Goal: Book appointment/travel/reservation

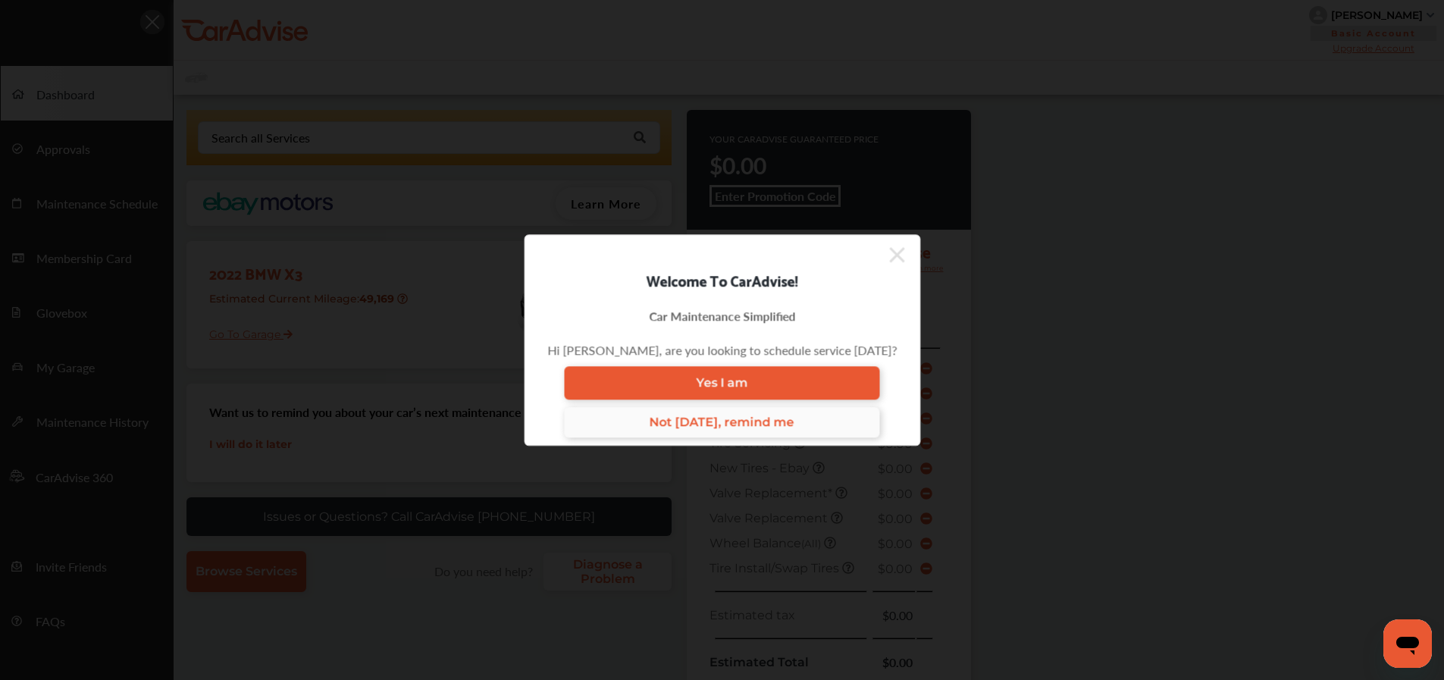
click at [739, 422] on span "Not [DATE], remind me" at bounding box center [722, 422] width 145 height 14
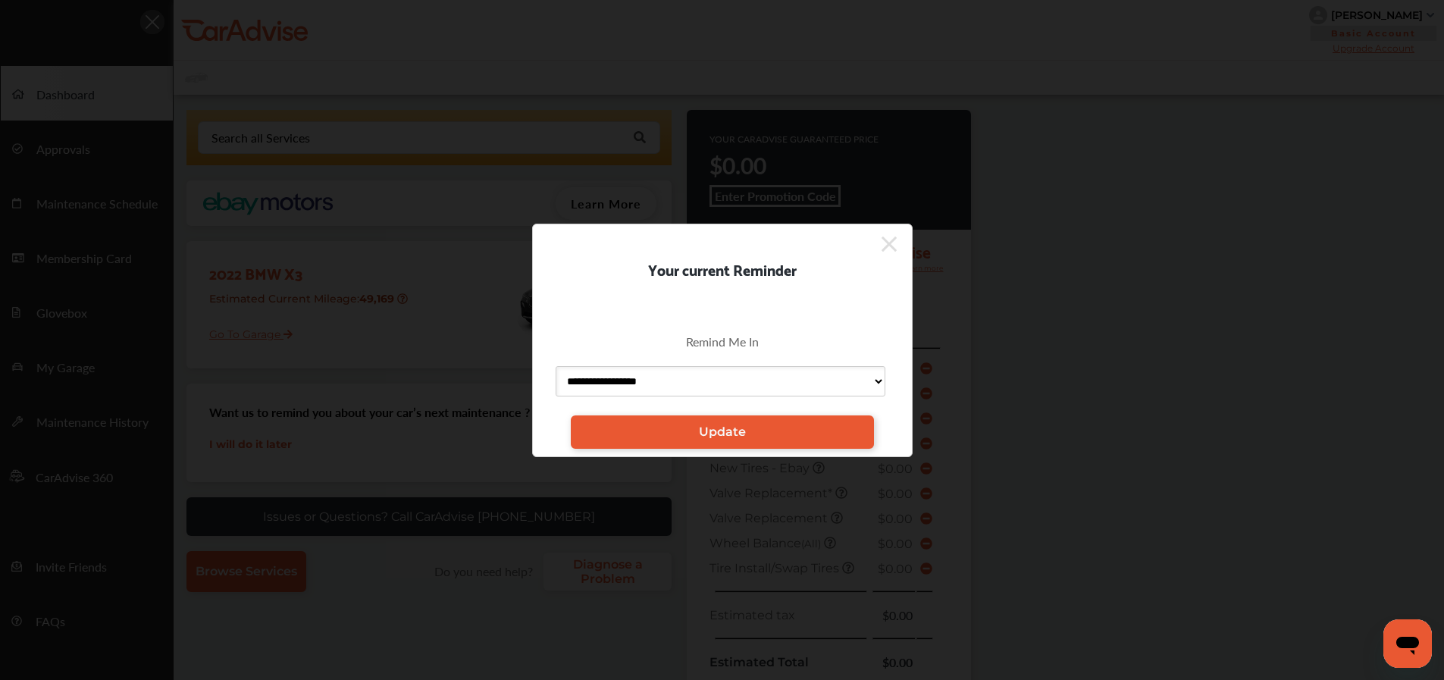
click at [893, 239] on icon at bounding box center [889, 244] width 15 height 15
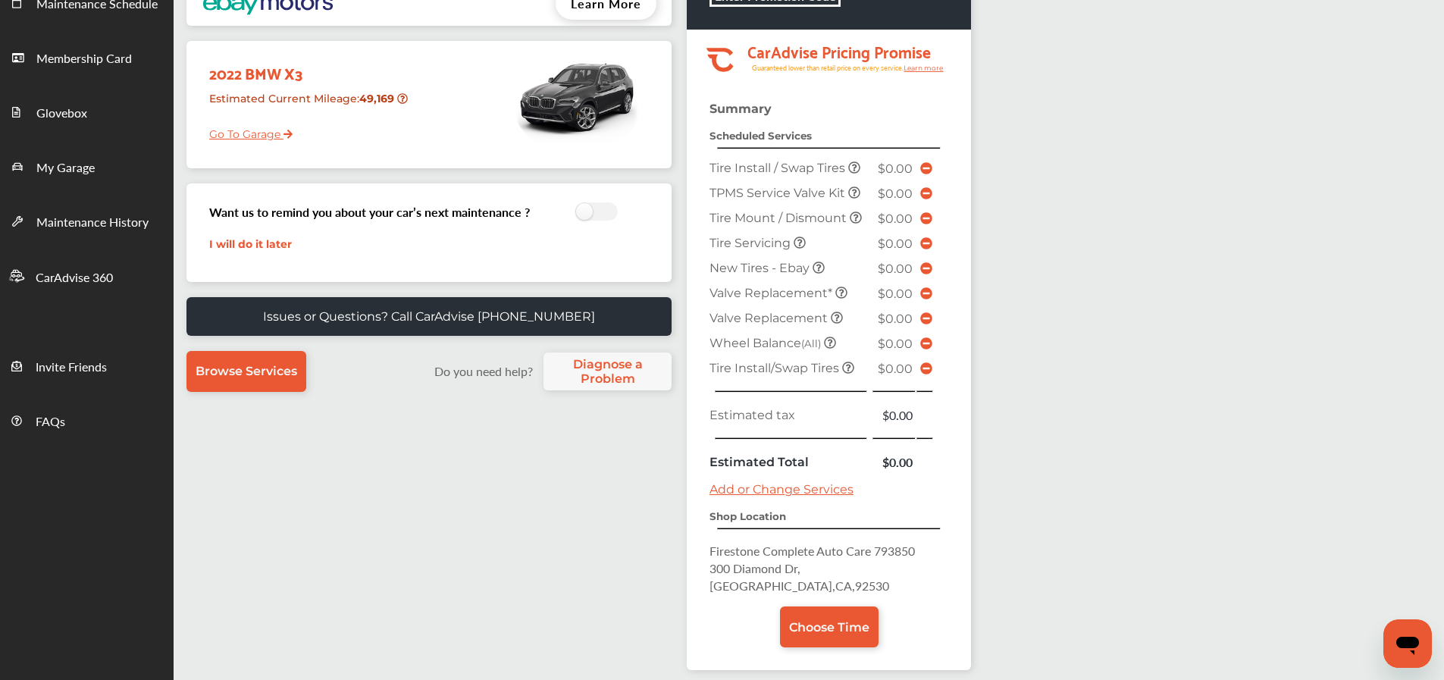
scroll to position [275, 0]
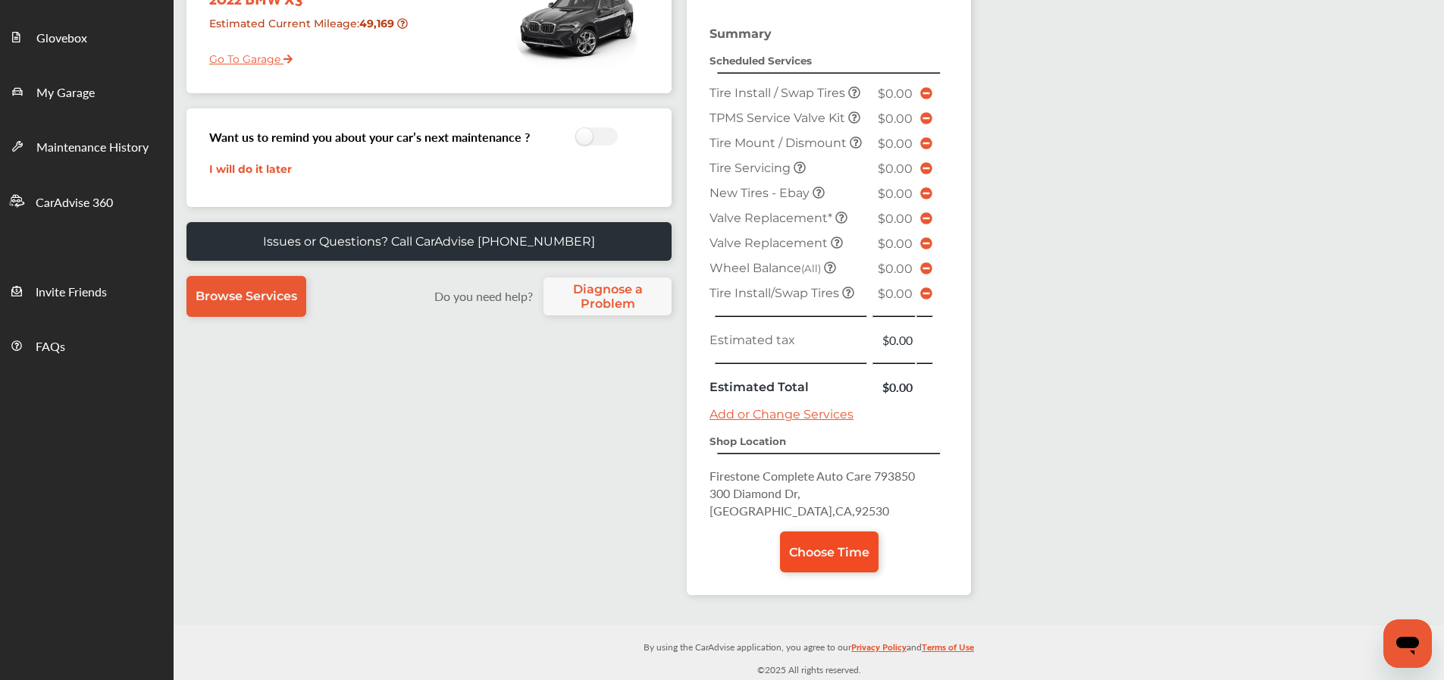
click at [843, 547] on span "Choose Time" at bounding box center [829, 552] width 80 height 14
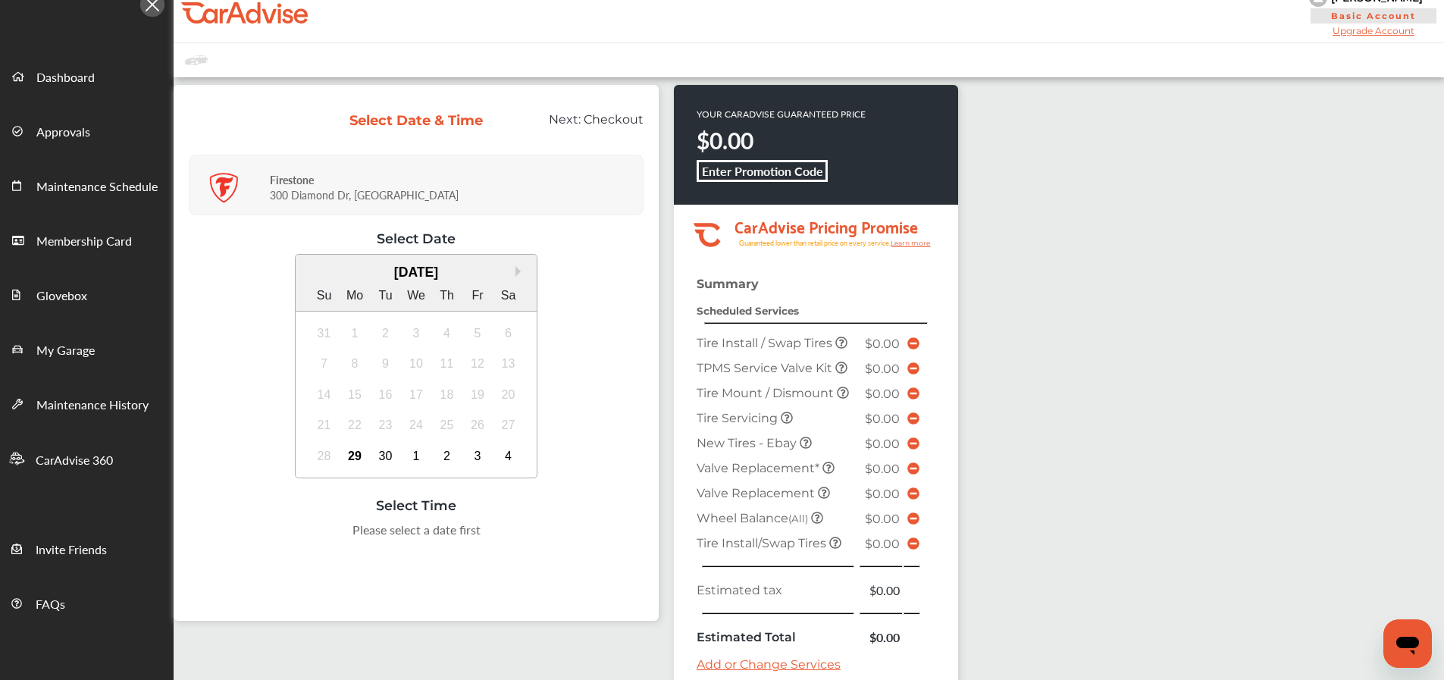
scroll to position [27, 0]
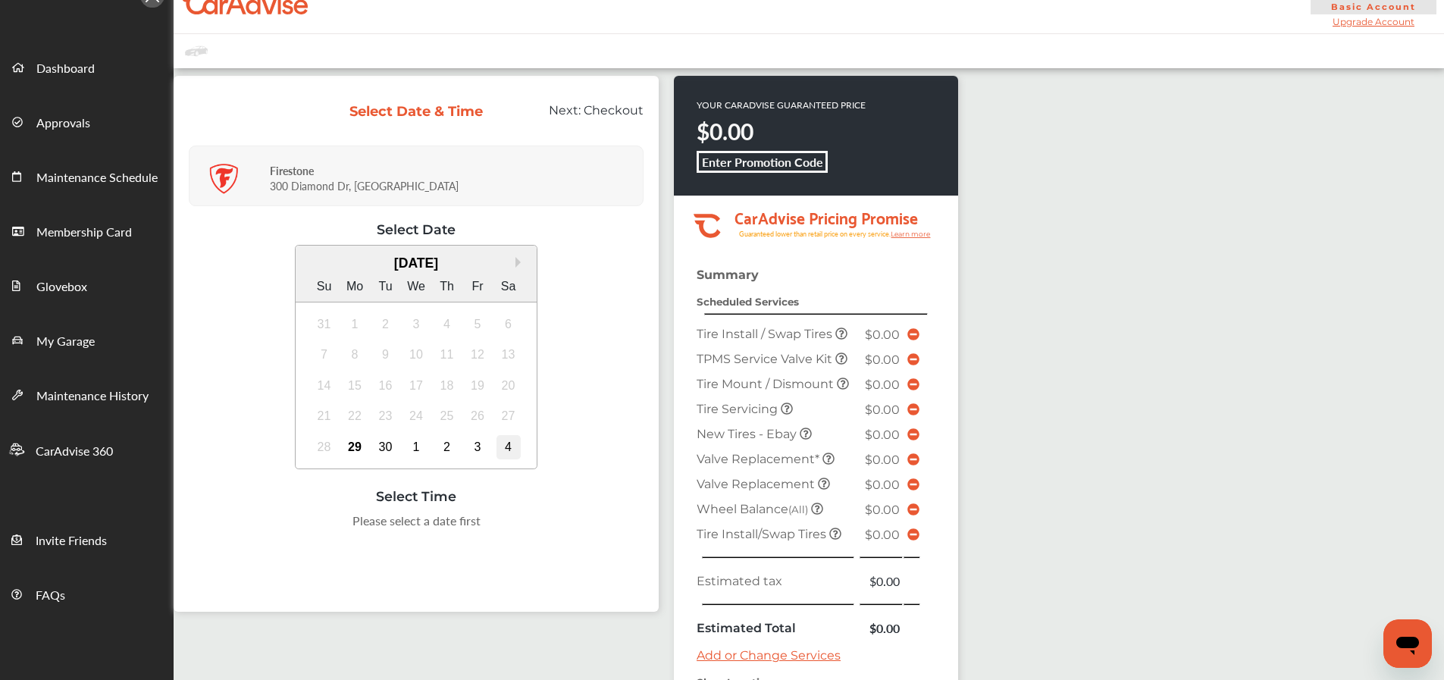
click at [510, 454] on div "4" at bounding box center [509, 447] width 24 height 24
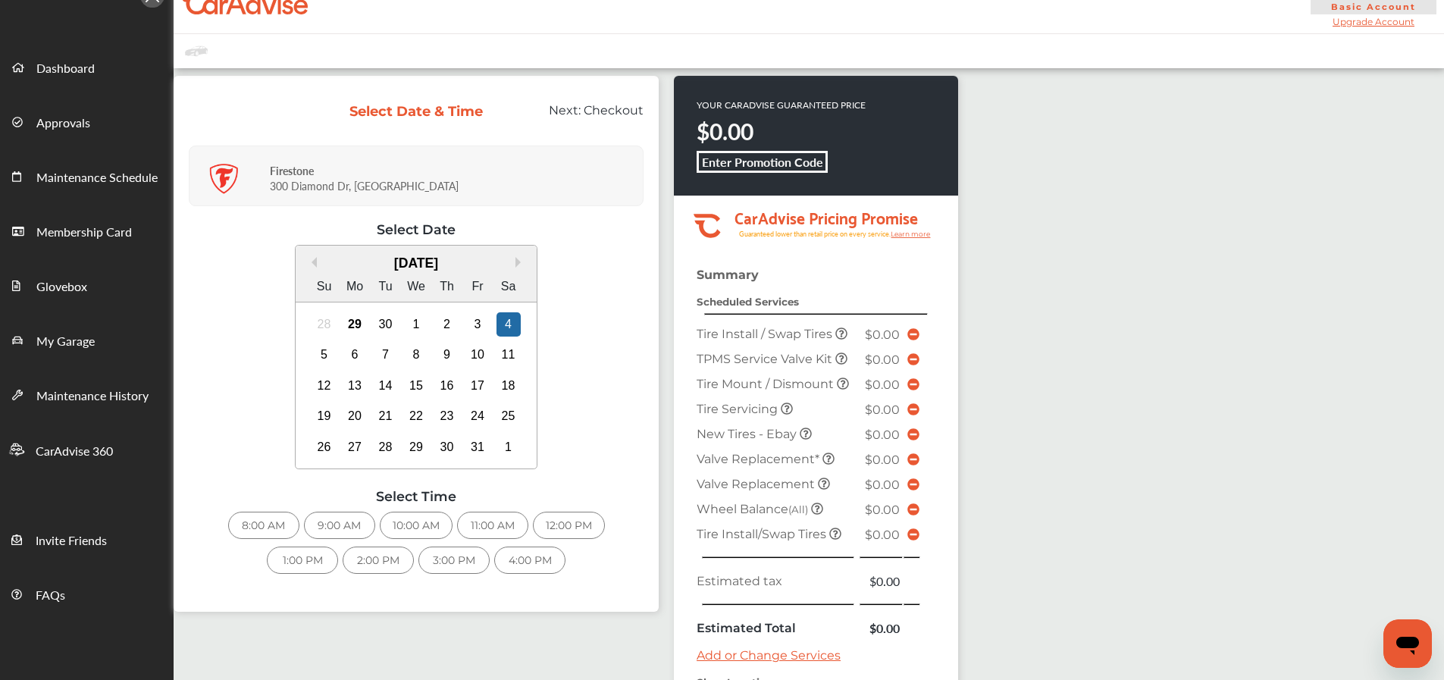
click at [473, 528] on div "11:00 AM" at bounding box center [492, 525] width 71 height 27
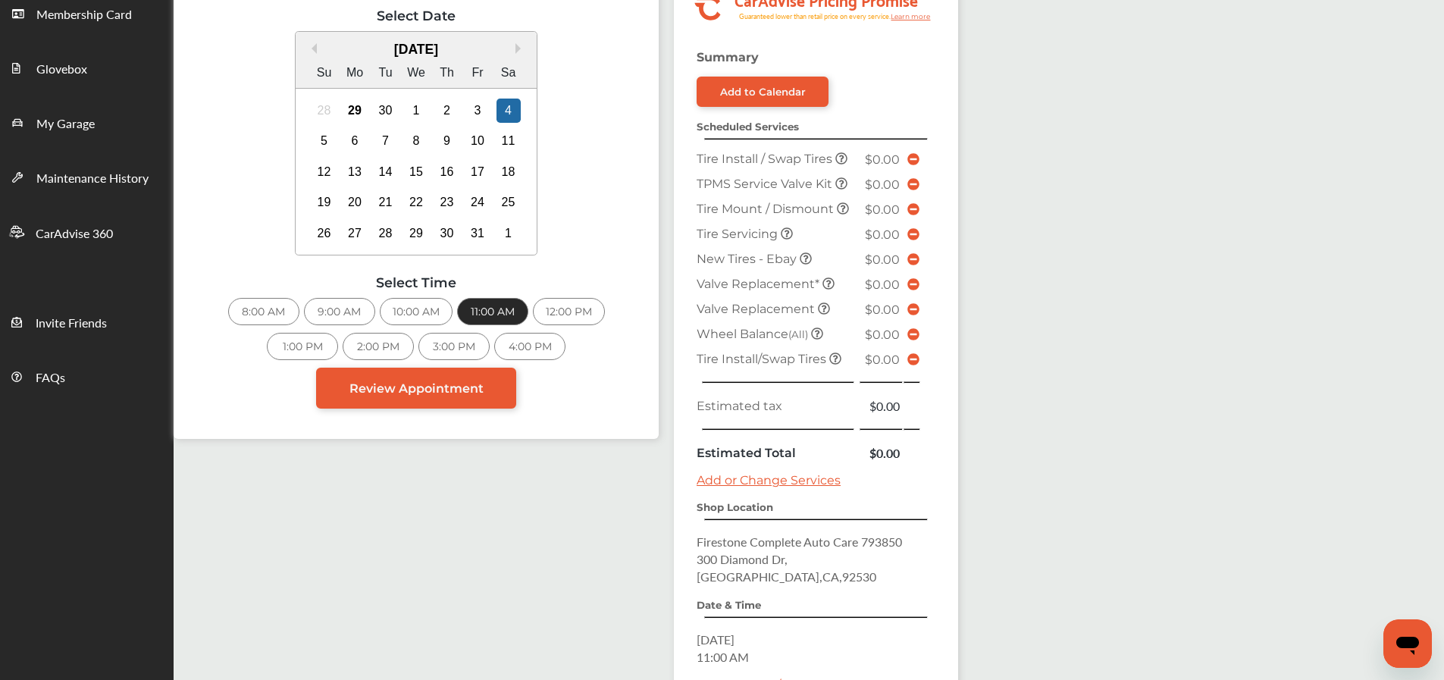
scroll to position [314, 0]
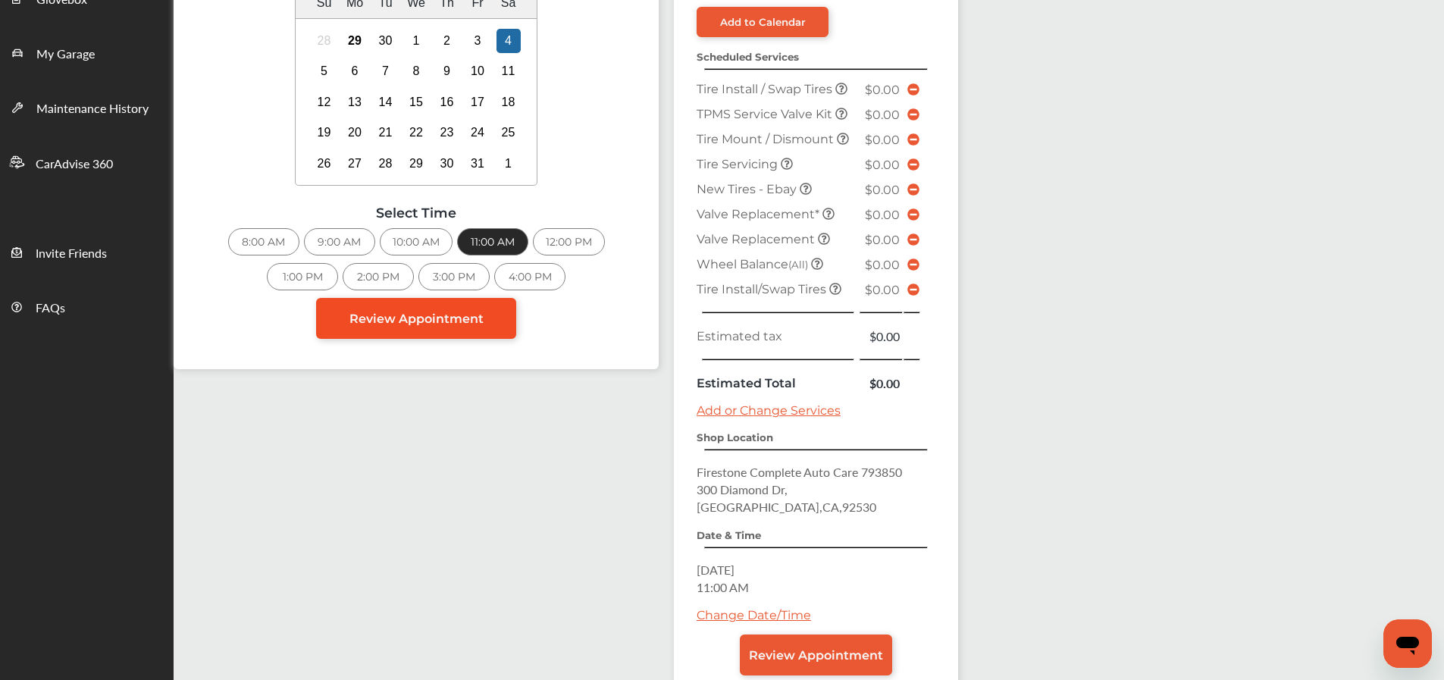
click at [425, 324] on span "Review Appointment" at bounding box center [417, 319] width 134 height 14
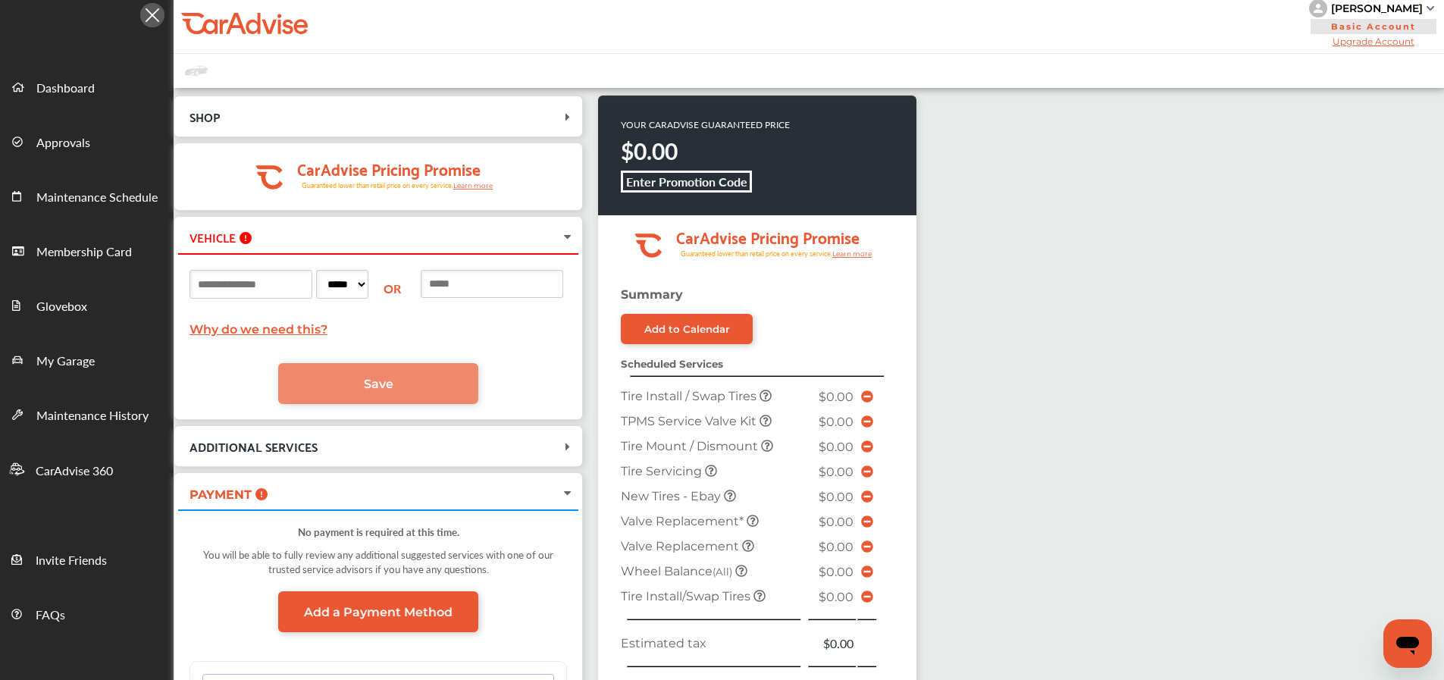
scroll to position [9, 0]
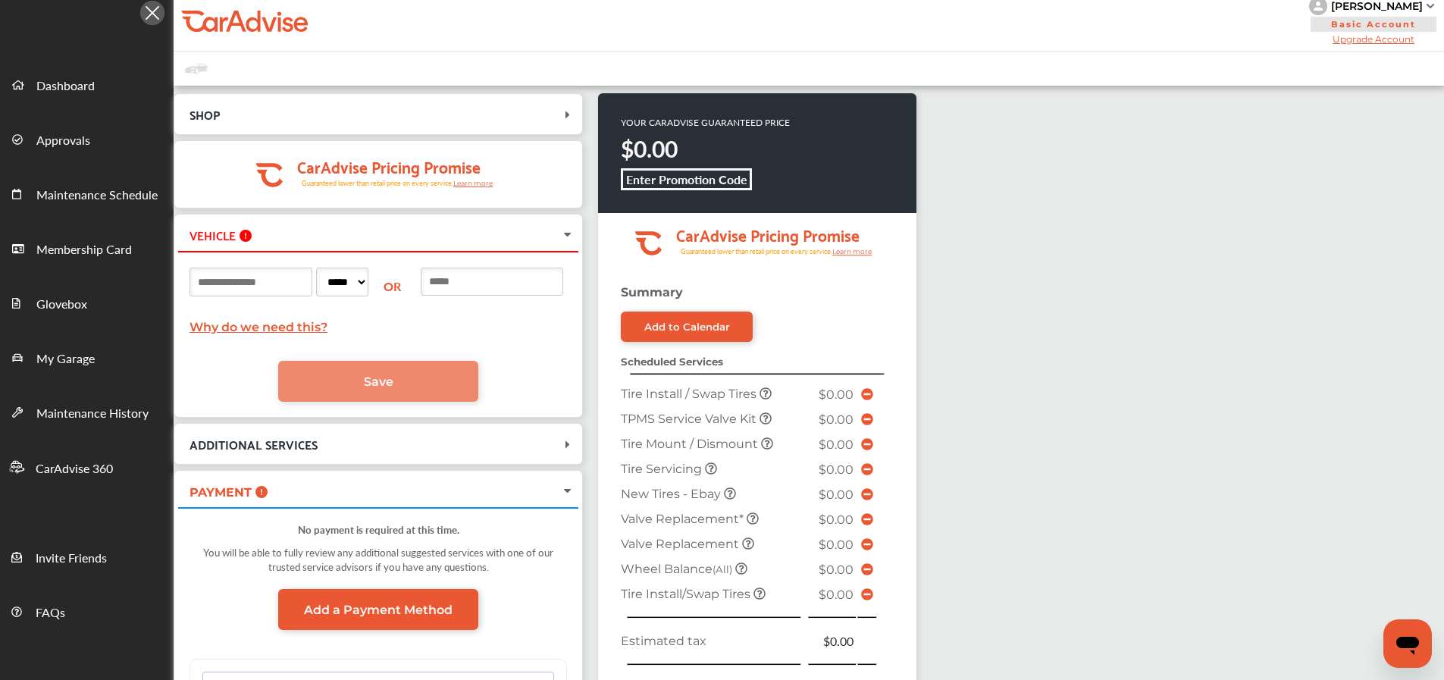
click at [274, 281] on input at bounding box center [251, 282] width 123 height 29
click at [491, 287] on input at bounding box center [492, 282] width 143 height 28
paste input "**********"
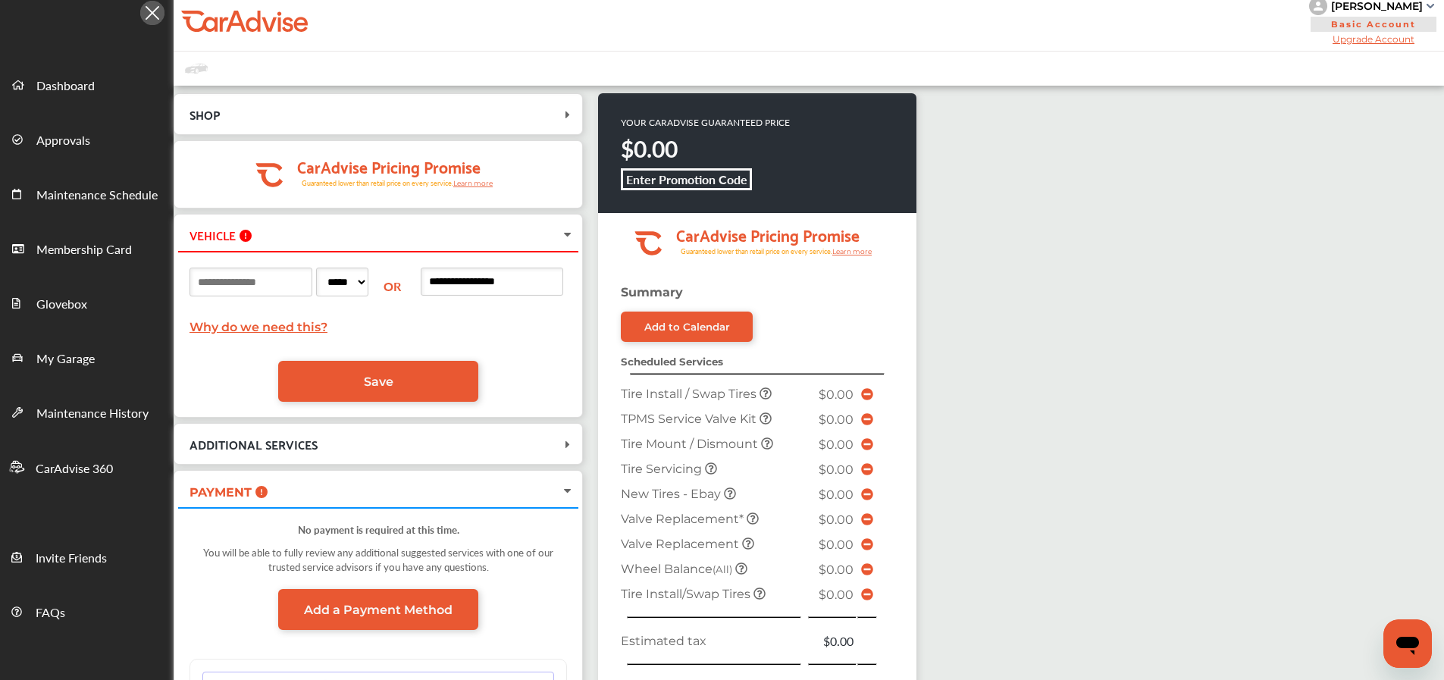
type input "**********"
click at [513, 333] on p "Why do we need this?" at bounding box center [379, 327] width 378 height 14
click at [415, 384] on link "Save" at bounding box center [378, 381] width 200 height 41
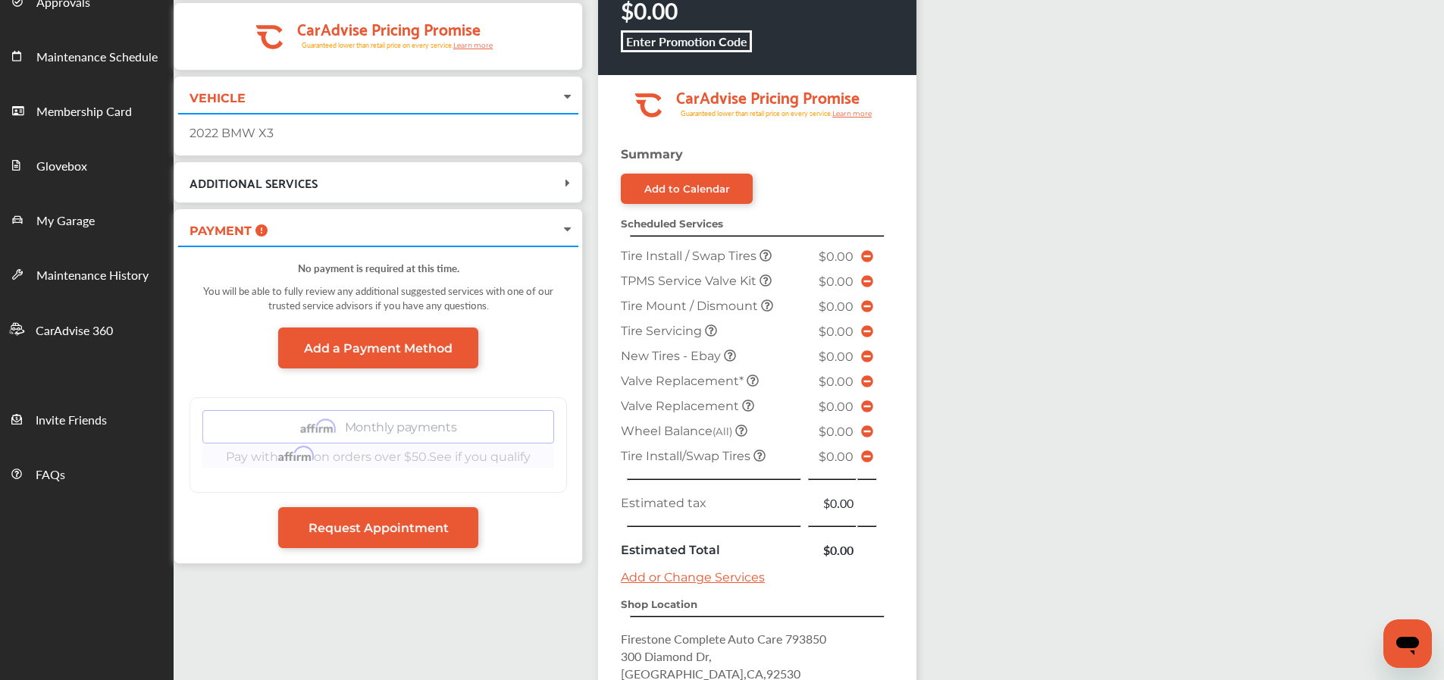
scroll to position [176, 0]
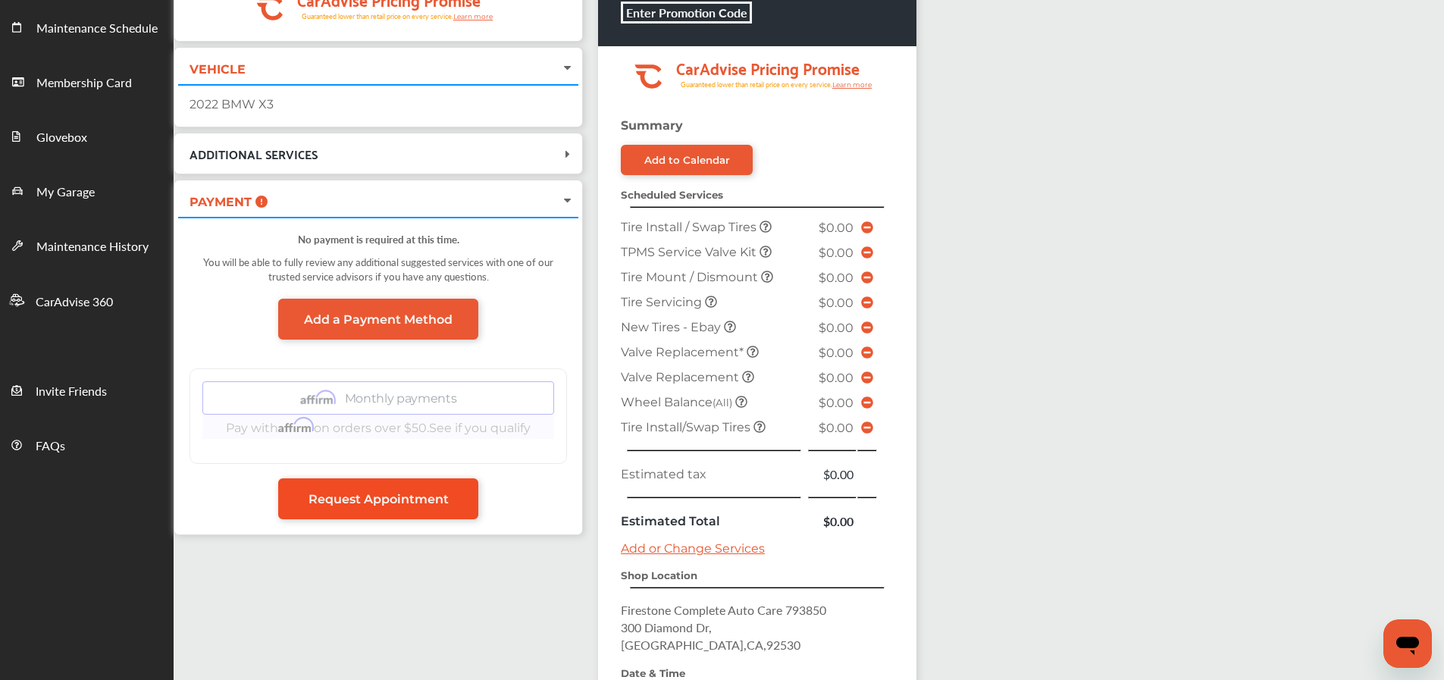
click at [410, 509] on link "Request Appointment" at bounding box center [378, 498] width 200 height 41
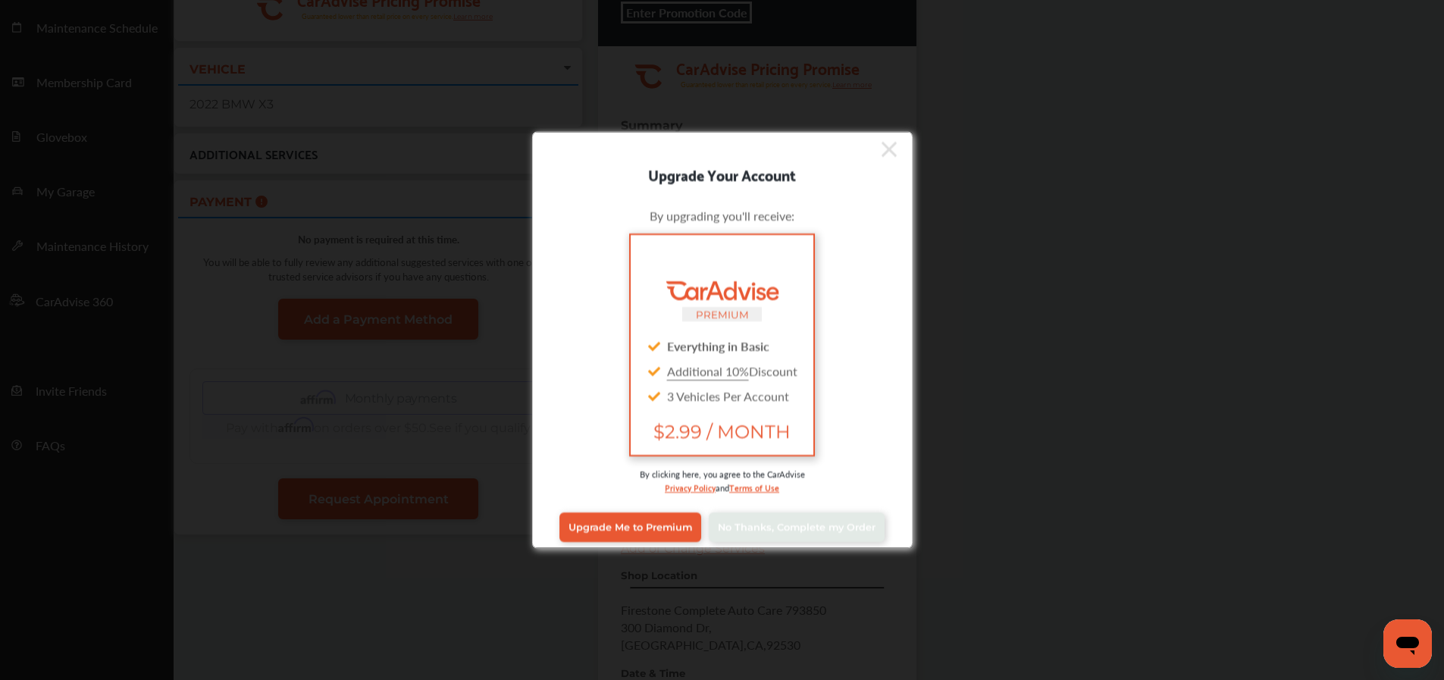
scroll to position [12, 0]
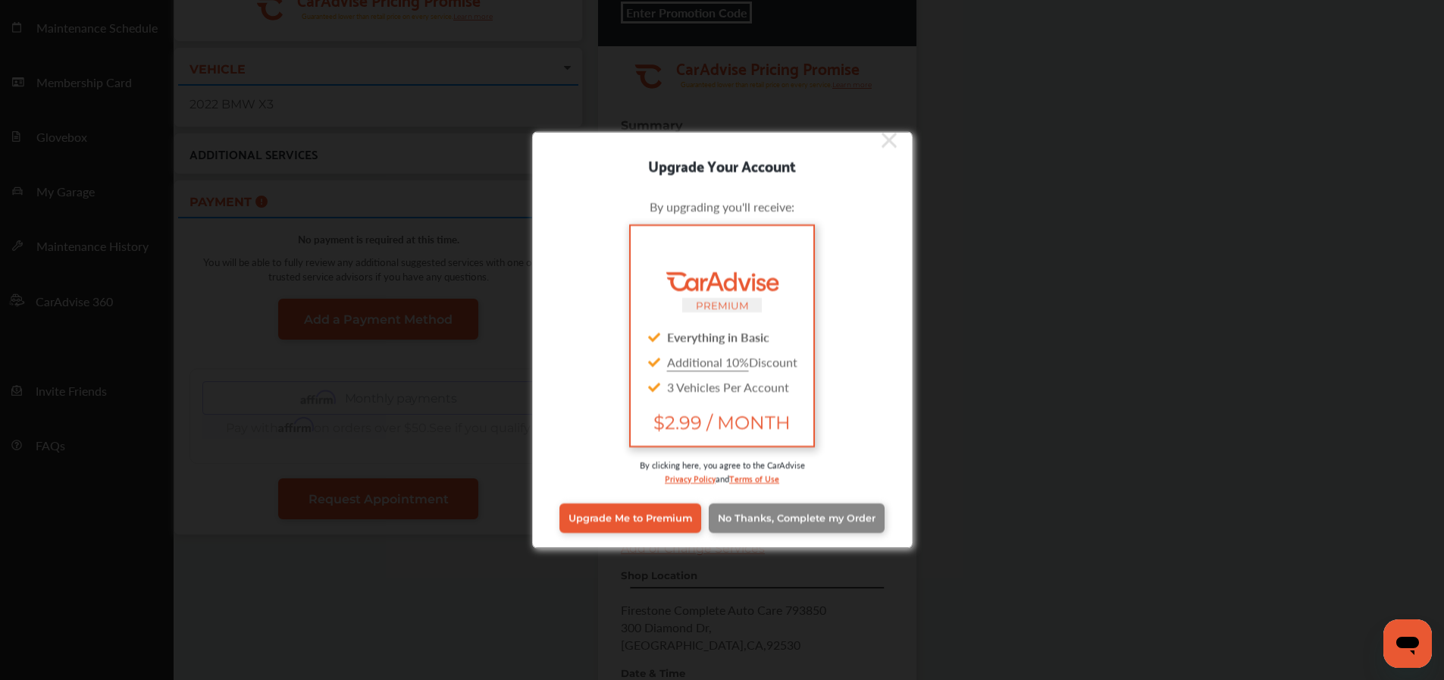
click at [829, 524] on span "No Thanks, Complete my Order" at bounding box center [797, 518] width 158 height 11
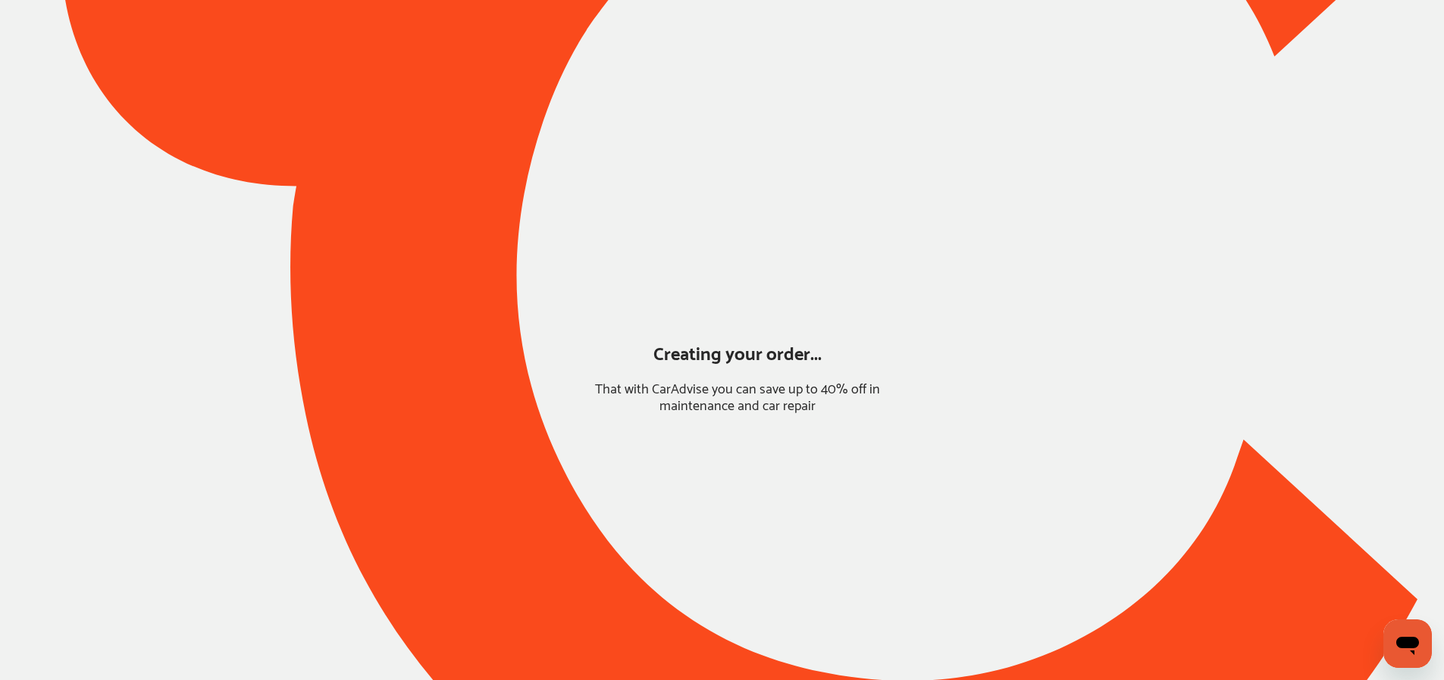
scroll to position [0, 0]
